Goal: Information Seeking & Learning: Check status

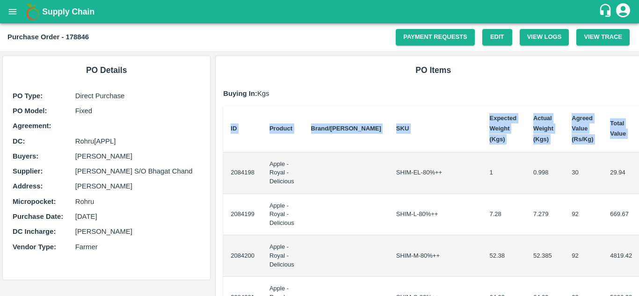
drag, startPoint x: 229, startPoint y: 169, endPoint x: 639, endPoint y: 202, distance: 410.9
click at [639, 202] on div "Supply Chain Purchase Order - 178846 Payment Requests Edit View Logs View Trace…" at bounding box center [319, 148] width 639 height 296
copy thead "ID Product Brand/[PERSON_NAME] Expected Weight (Kgs) Actual Weight (Kgs) Agreed…"
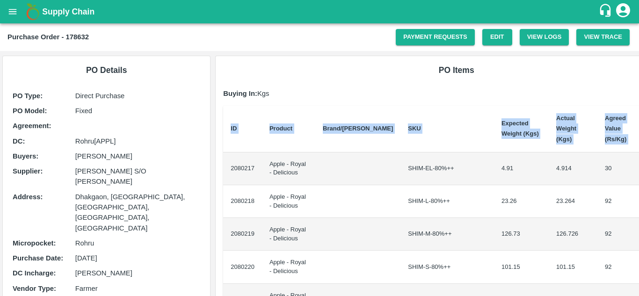
scroll to position [0, 20]
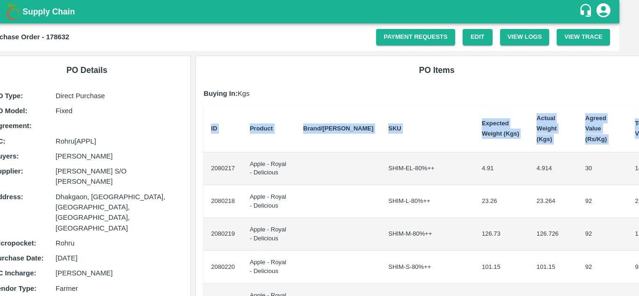
drag, startPoint x: 229, startPoint y: 159, endPoint x: 639, endPoint y: 150, distance: 409.6
click at [639, 150] on div "Supply Chain Purchase Order - 178632 Payment Requests Edit View Logs View Trace…" at bounding box center [319, 148] width 639 height 296
copy thead "ID Product Brand/Marka SKU Expected Weight (Kgs) Actual Weight (Kgs) Agreed Val…"
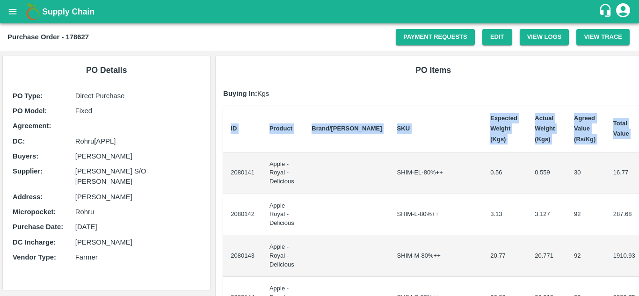
drag, startPoint x: 229, startPoint y: 168, endPoint x: 639, endPoint y: 186, distance: 410.4
click at [639, 186] on div "Supply Chain Purchase Order - 178627 Payment Requests Edit View Logs View Trace…" at bounding box center [319, 148] width 639 height 296
copy thead "ID Product Brand/[PERSON_NAME] Expected Weight (Kgs) Actual Weight (Kgs) Agreed…"
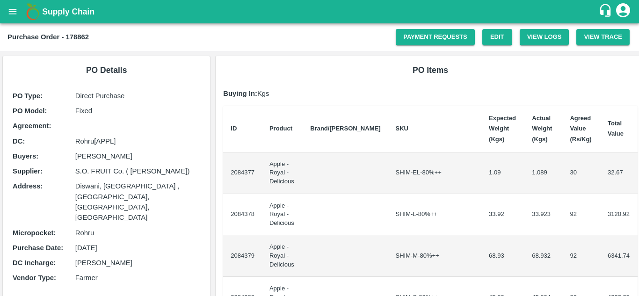
click at [228, 169] on td "2084377" at bounding box center [242, 174] width 39 height 42
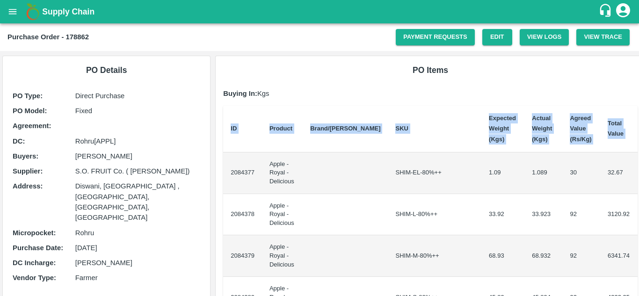
drag, startPoint x: 228, startPoint y: 169, endPoint x: 639, endPoint y: 235, distance: 416.2
click at [639, 235] on div "Supply Chain Purchase Order - 178862 Payment Requests Edit View Logs View Trace…" at bounding box center [319, 148] width 639 height 296
copy thead "ID Product Brand/[PERSON_NAME] Expected Weight (Kgs) Actual Weight (Kgs) Agreed…"
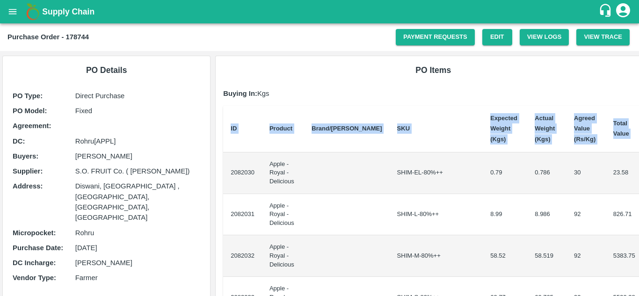
drag, startPoint x: 229, startPoint y: 167, endPoint x: 639, endPoint y: 233, distance: 414.9
click at [639, 233] on div "Supply Chain Purchase Order - 178744 Payment Requests Edit View Logs View Trace…" at bounding box center [319, 148] width 639 height 296
copy thead "ID Product Brand/[PERSON_NAME] Expected Weight (Kgs) Actual Weight (Kgs) Agreed…"
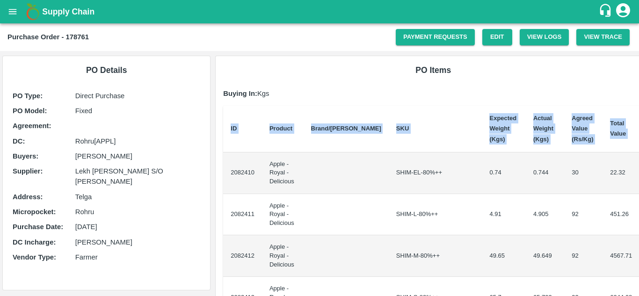
drag, startPoint x: 227, startPoint y: 168, endPoint x: 639, endPoint y: 206, distance: 413.2
click at [639, 206] on div "Supply Chain Purchase Order - 178761 Payment Requests Edit View Logs View Trace…" at bounding box center [319, 148] width 639 height 296
copy thead "ID Product Brand/[PERSON_NAME] Expected Weight (Kgs) Actual Weight (Kgs) Agreed…"
drag, startPoint x: 228, startPoint y: 169, endPoint x: 637, endPoint y: 209, distance: 410.6
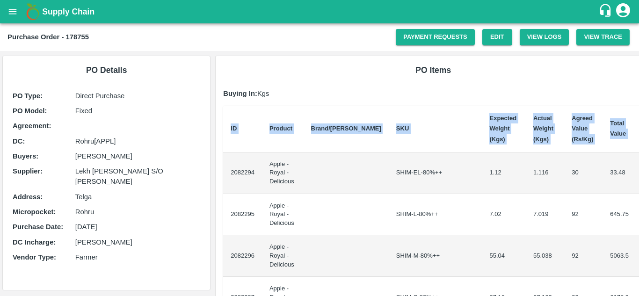
copy thead "ID Product Brand/[PERSON_NAME] Expected Weight (Kgs) Actual Weight (Kgs) Agreed…"
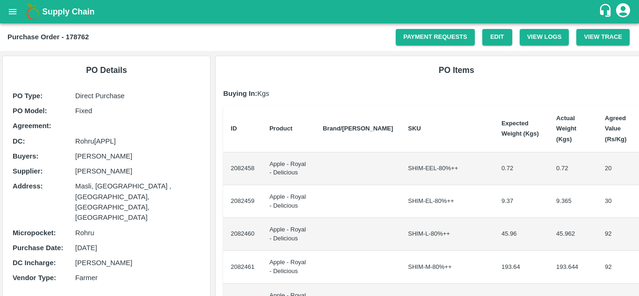
click at [231, 160] on td "2082458" at bounding box center [242, 169] width 39 height 33
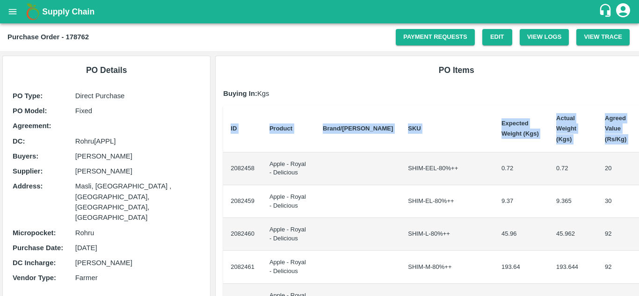
scroll to position [0, 20]
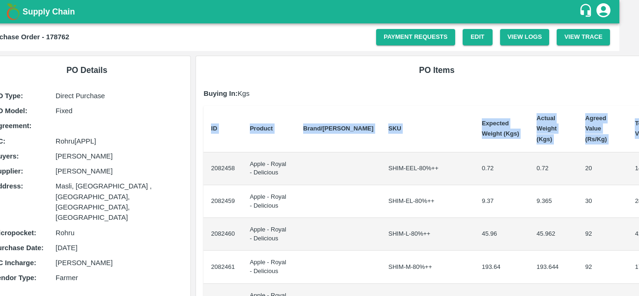
drag, startPoint x: 229, startPoint y: 158, endPoint x: 639, endPoint y: 194, distance: 411.1
click at [639, 194] on div "Supply Chain Purchase Order - 178762 Payment Requests Edit View Logs View Trace…" at bounding box center [319, 148] width 639 height 296
copy thead "ID Product Brand/[PERSON_NAME] Expected Weight (Kgs) Actual Weight (Kgs) Agreed…"
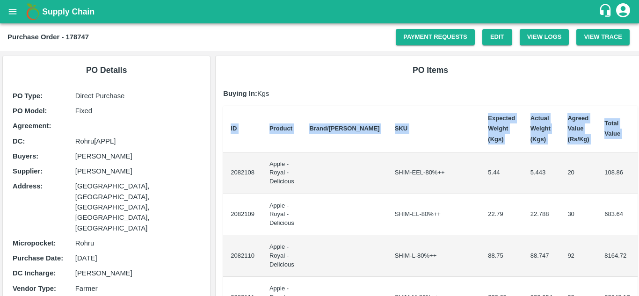
drag, startPoint x: 228, startPoint y: 167, endPoint x: 639, endPoint y: 198, distance: 412.2
click at [639, 198] on div "Supply Chain Purchase Order - 178747 Payment Requests Edit View Logs View Trace…" at bounding box center [319, 148] width 639 height 296
copy thead "ID Product Brand/[PERSON_NAME] Expected Weight (Kgs) Actual Weight (Kgs) Agreed…"
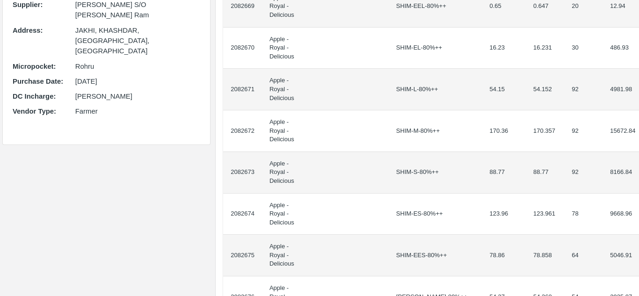
drag, startPoint x: 228, startPoint y: 167, endPoint x: 639, endPoint y: 292, distance: 429.4
click at [639, 292] on div "Supply Chain Purchase Order - 178773 Payment Requests Edit View Logs View Trace…" at bounding box center [319, 148] width 639 height 296
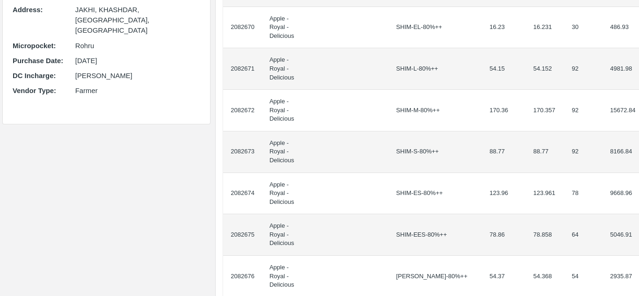
copy thead "ID Product Brand/[PERSON_NAME] Expected Weight (Kgs) Actual Weight (Kgs) Agreed…"
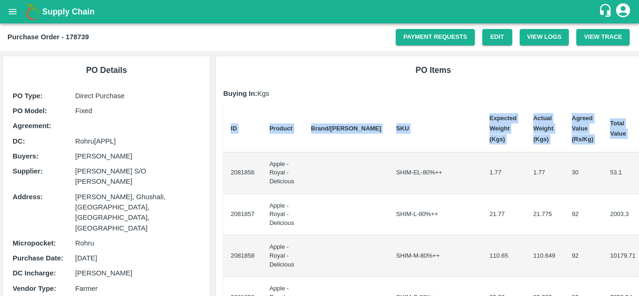
drag, startPoint x: 228, startPoint y: 167, endPoint x: 639, endPoint y: 270, distance: 423.3
click at [639, 270] on div "Supply Chain Purchase Order - 178739 Payment Requests Edit View Logs View Trace…" at bounding box center [319, 148] width 639 height 296
copy thead "ID Product Brand/[PERSON_NAME] Expected Weight (Kgs) Actual Weight (Kgs) Agreed…"
drag, startPoint x: 228, startPoint y: 168, endPoint x: 639, endPoint y: 226, distance: 414.5
click at [639, 226] on div "Supply Chain Purchase Order - 178738 Payment Requests Edit View Logs View Trace…" at bounding box center [319, 148] width 639 height 296
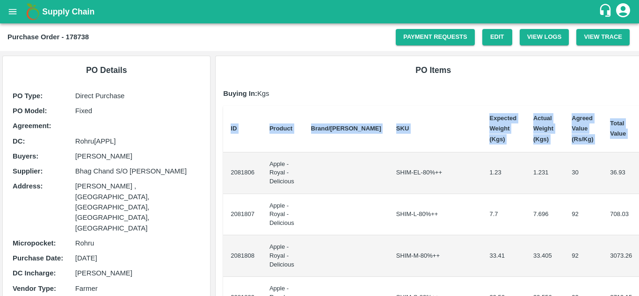
copy thead "ID Product Brand/[PERSON_NAME] Expected Weight (Kgs) Actual Weight (Kgs) Agreed…"
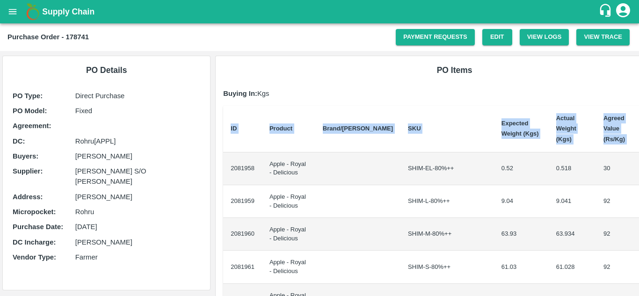
scroll to position [0, 16]
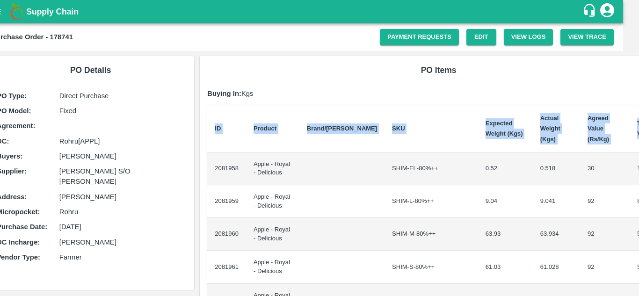
drag, startPoint x: 229, startPoint y: 159, endPoint x: 639, endPoint y: 250, distance: 420.1
click at [639, 250] on div "Supply Chain Purchase Order - 178741 Payment Requests Edit View Logs View Trace…" at bounding box center [319, 148] width 639 height 296
copy thead "ID Product Brand/[PERSON_NAME] Expected Weight (Kgs) Actual Weight (Kgs) Agreed…"
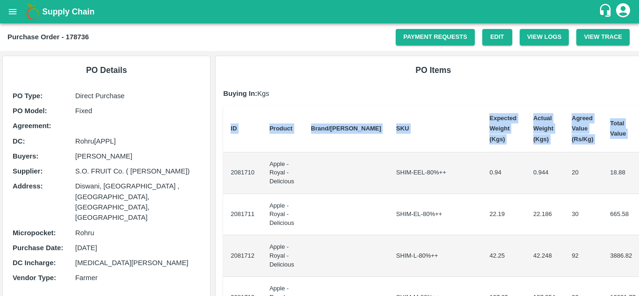
drag, startPoint x: 228, startPoint y: 169, endPoint x: 636, endPoint y: 196, distance: 409.1
copy thead "ID Product Brand/[PERSON_NAME] Expected Weight (Kgs) Actual Weight (Kgs) Agreed…"
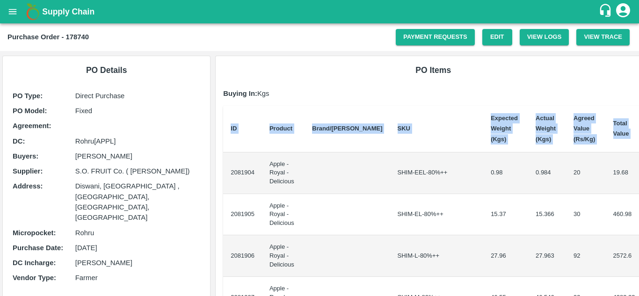
drag, startPoint x: 229, startPoint y: 167, endPoint x: 639, endPoint y: 181, distance: 409.8
click at [639, 181] on div "Supply Chain Purchase Order - 178740 Payment Requests Edit View Logs View Trace…" at bounding box center [319, 148] width 639 height 296
copy thead "ID Product Brand/[PERSON_NAME] Expected Weight (Kgs) Actual Weight (Kgs) Agreed…"
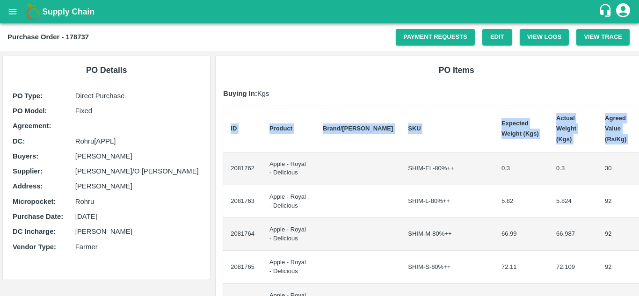
scroll to position [0, 19]
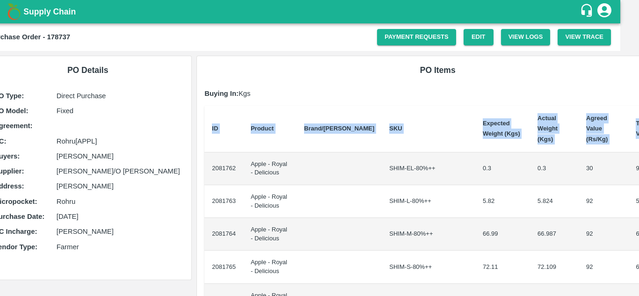
drag, startPoint x: 228, startPoint y: 160, endPoint x: 639, endPoint y: 147, distance: 410.7
click at [639, 147] on div "Supply Chain Purchase Order - 178737 Payment Requests Edit View Logs View Trace…" at bounding box center [319, 148] width 639 height 296
copy thead "ID Product Brand/[PERSON_NAME] Expected Weight (Kgs) Actual Weight (Kgs) Agreed…"
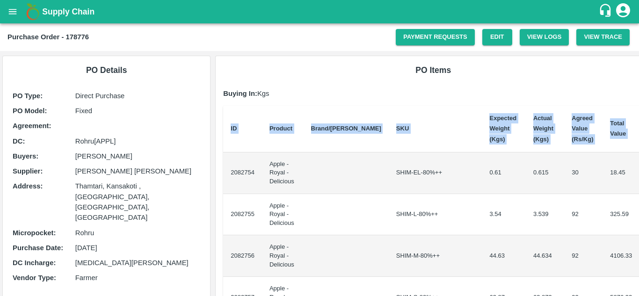
drag, startPoint x: 230, startPoint y: 167, endPoint x: 639, endPoint y: 165, distance: 409.1
click at [639, 165] on div "Supply Chain Purchase Order - 178776 Payment Requests Edit View Logs View Trace…" at bounding box center [319, 148] width 639 height 296
copy thead "ID Product Brand/[PERSON_NAME] Expected Weight (Kgs) Actual Weight (Kgs) Agreed…"
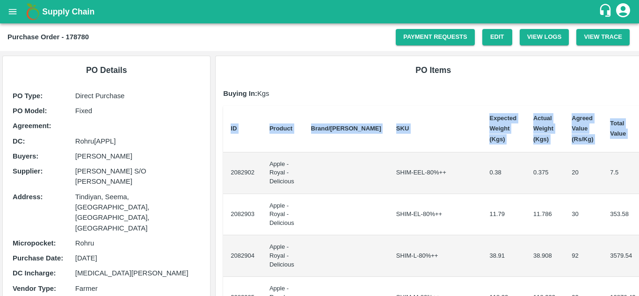
drag, startPoint x: 229, startPoint y: 168, endPoint x: 639, endPoint y: 178, distance: 409.7
click at [639, 178] on div "Supply Chain Purchase Order - 178780 Payment Requests Edit View Logs View Trace…" at bounding box center [319, 148] width 639 height 296
copy thead "ID Product Brand/[PERSON_NAME] Expected Weight (Kgs) Actual Weight (Kgs) Agreed…"
